Goal: Check status: Check status

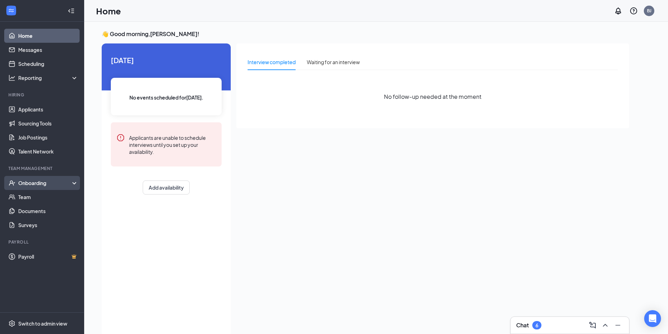
click at [62, 184] on div "Onboarding" at bounding box center [45, 182] width 54 height 7
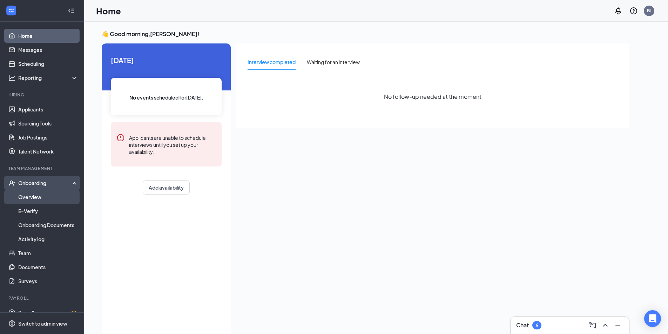
click at [33, 200] on link "Overview" at bounding box center [48, 197] width 60 height 14
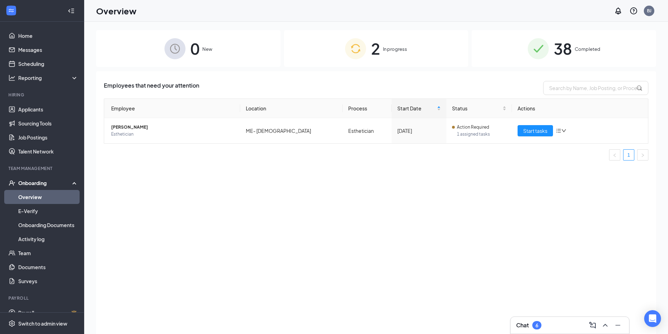
click at [559, 41] on span "38" at bounding box center [562, 48] width 18 height 24
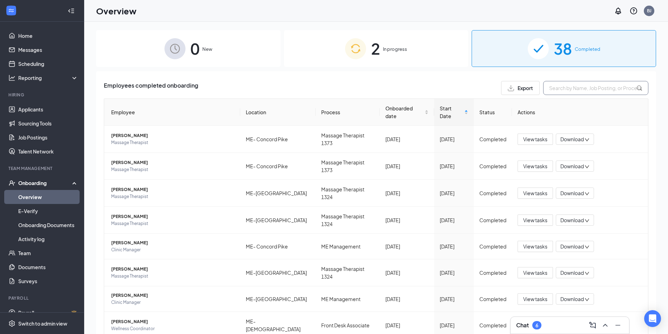
click at [564, 90] on input "text" at bounding box center [595, 88] width 105 height 14
type input "[PERSON_NAME]"
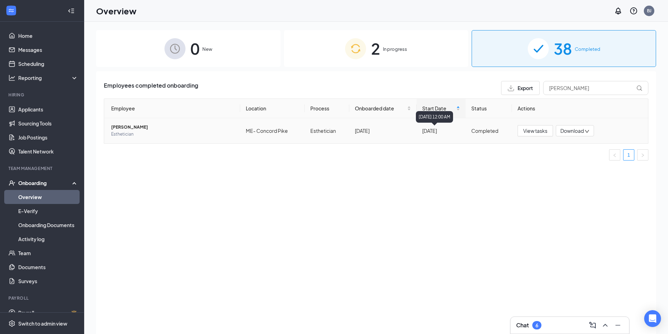
click at [431, 133] on div "[DATE]" at bounding box center [441, 131] width 38 height 8
click at [168, 127] on span "[PERSON_NAME]" at bounding box center [172, 127] width 123 height 7
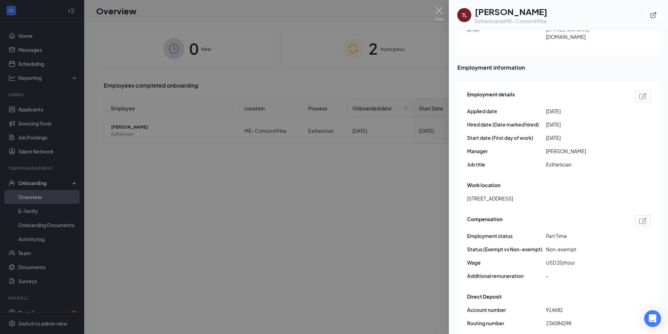
scroll to position [315, 0]
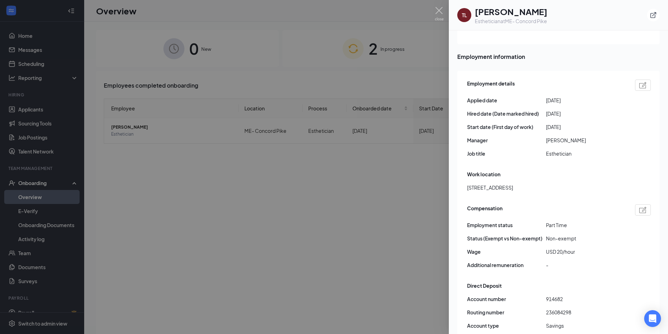
click at [268, 187] on div at bounding box center [334, 167] width 668 height 334
